Goal: Information Seeking & Learning: Stay updated

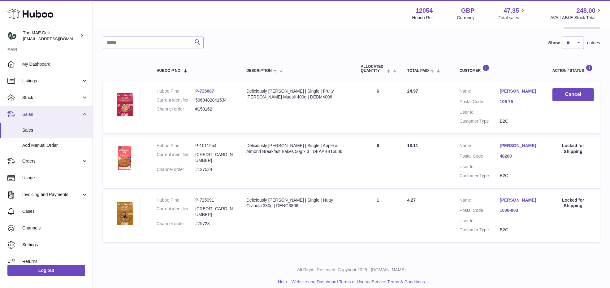
click at [44, 112] on span "Sales" at bounding box center [51, 114] width 59 height 6
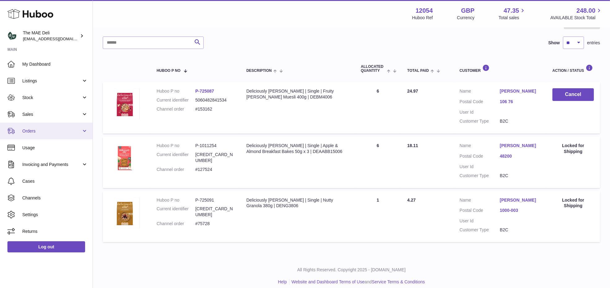
click at [43, 128] on span "Orders" at bounding box center [51, 131] width 59 height 6
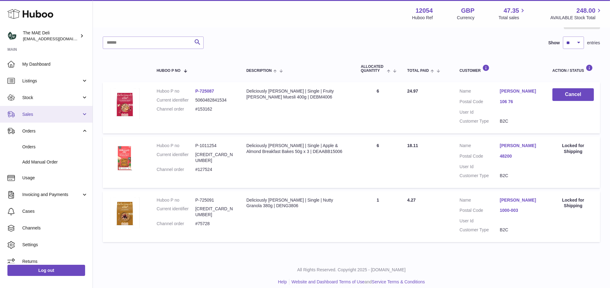
click at [43, 116] on span "Sales" at bounding box center [51, 114] width 59 height 6
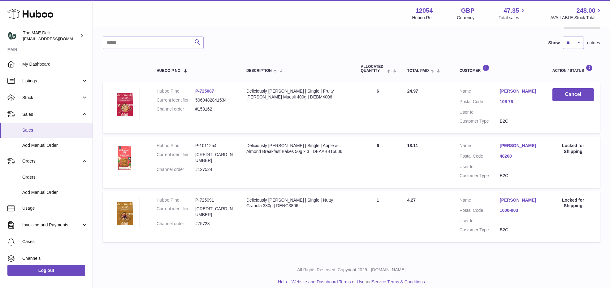
click at [40, 129] on span "Sales" at bounding box center [55, 130] width 66 height 6
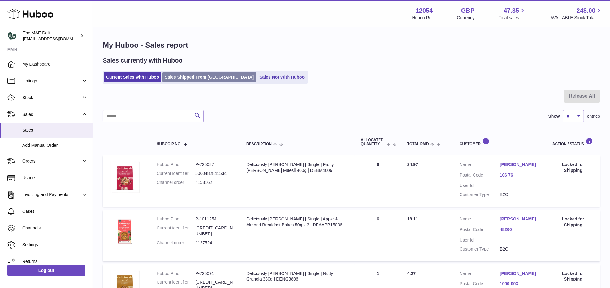
click at [183, 79] on link "Sales Shipped From [GEOGRAPHIC_DATA]" at bounding box center [208, 77] width 93 height 10
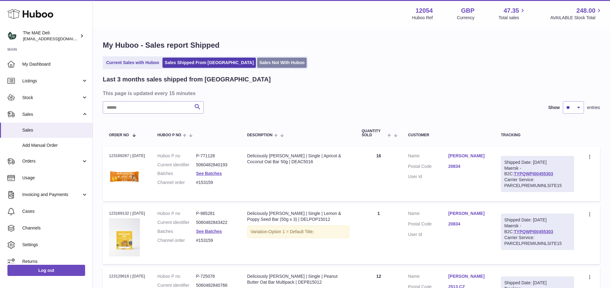
click at [257, 67] on link "Sales Not With Huboo" at bounding box center [281, 63] width 49 height 10
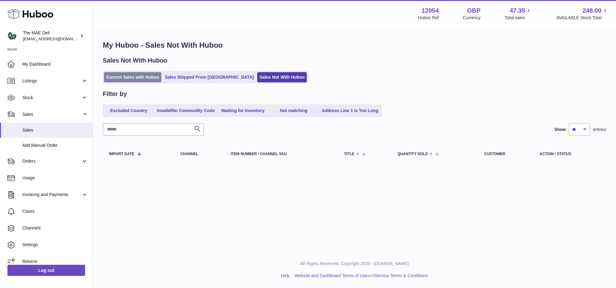
click at [155, 76] on link "Current Sales with Huboo" at bounding box center [132, 77] width 57 height 10
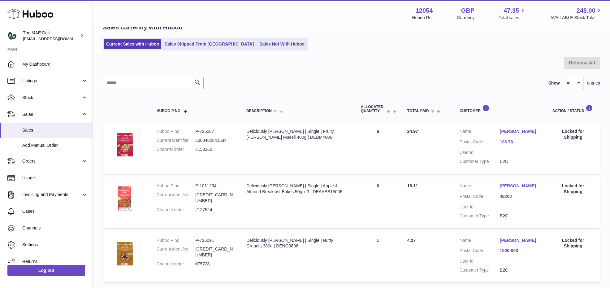
scroll to position [47, 0]
